Goal: Task Accomplishment & Management: Complete application form

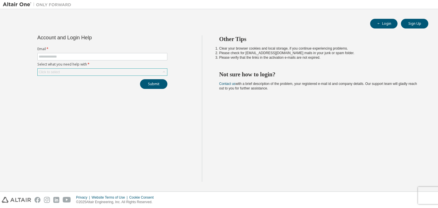
click at [167, 73] on div "Click to select" at bounding box center [102, 72] width 129 height 7
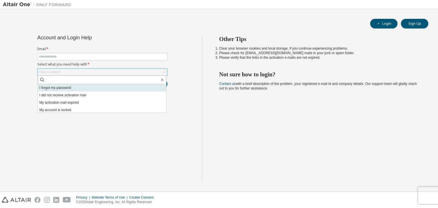
click at [109, 88] on li "I forgot my password" at bounding box center [102, 87] width 128 height 7
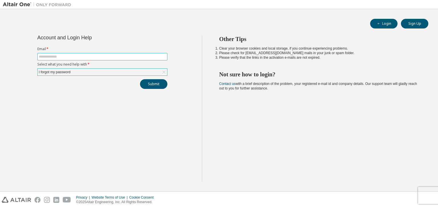
click at [111, 58] on input "text" at bounding box center [102, 56] width 127 height 5
type input "**********"
click at [149, 83] on button "Submit" at bounding box center [153, 84] width 27 height 10
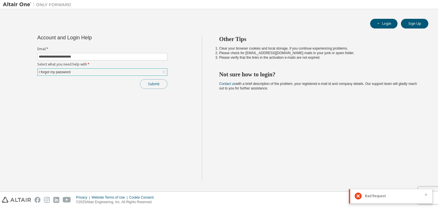
click at [157, 84] on button "Submit" at bounding box center [153, 84] width 27 height 10
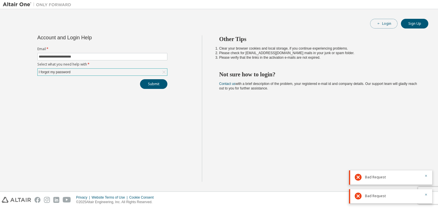
click at [384, 23] on button "Login" at bounding box center [383, 24] width 27 height 10
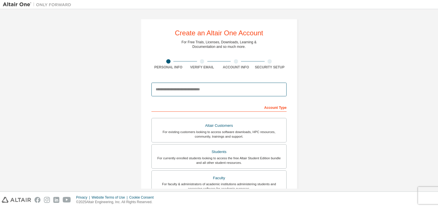
click at [197, 92] on input "email" at bounding box center [218, 90] width 135 height 14
type input "**********"
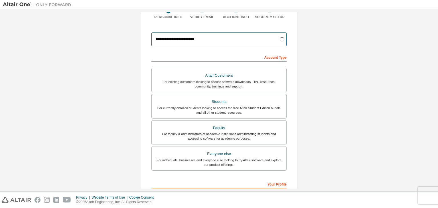
scroll to position [52, 0]
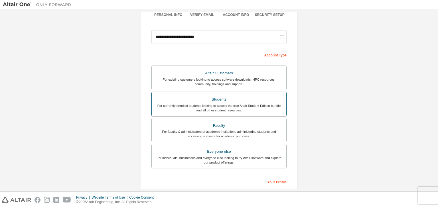
click at [222, 101] on div "Students" at bounding box center [219, 99] width 128 height 8
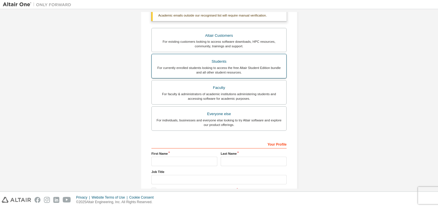
scroll to position [124, 0]
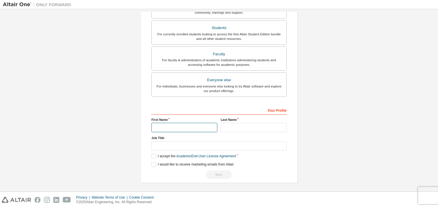
click at [199, 129] on input "text" at bounding box center [184, 127] width 66 height 9
type input "*********"
click at [238, 124] on input "text" at bounding box center [253, 127] width 66 height 9
type input "*****"
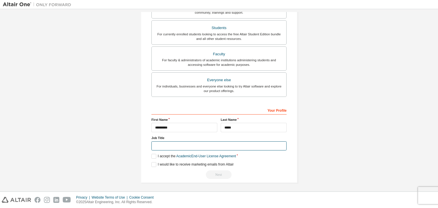
click at [216, 142] on input "text" at bounding box center [218, 145] width 135 height 9
type input "*******"
click at [153, 155] on label "I accept the Academic End-User License Agreement" at bounding box center [193, 156] width 84 height 5
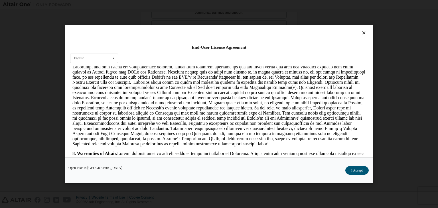
scroll to position [553, 0]
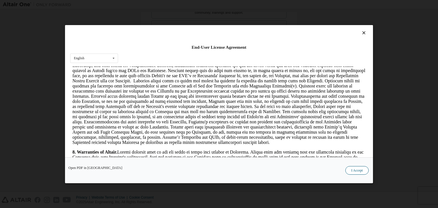
click at [356, 170] on button "I Accept" at bounding box center [356, 170] width 23 height 9
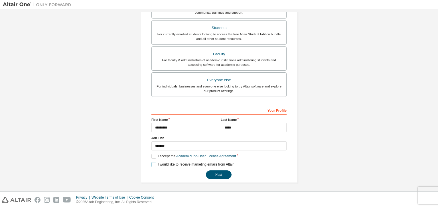
click at [153, 163] on label "I would like to receive marketing emails from Altair" at bounding box center [192, 164] width 82 height 5
click at [215, 174] on button "Next" at bounding box center [219, 174] width 26 height 9
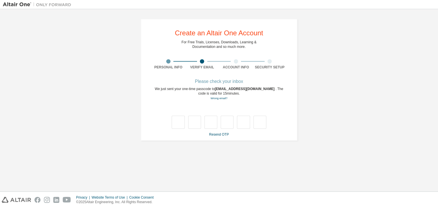
scroll to position [0, 0]
type input "*"
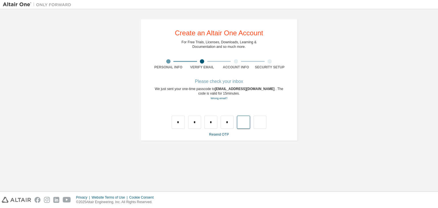
type input "*"
